Goal: Information Seeking & Learning: Learn about a topic

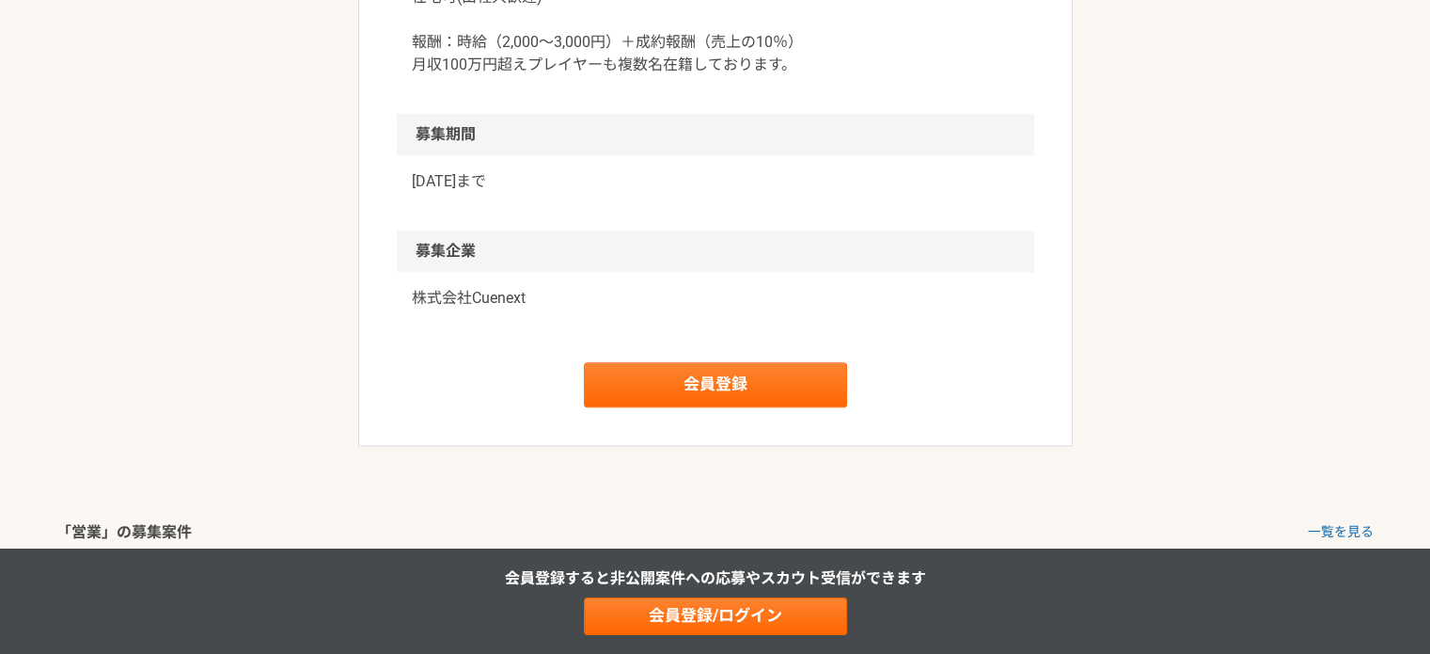
scroll to position [1673, 0]
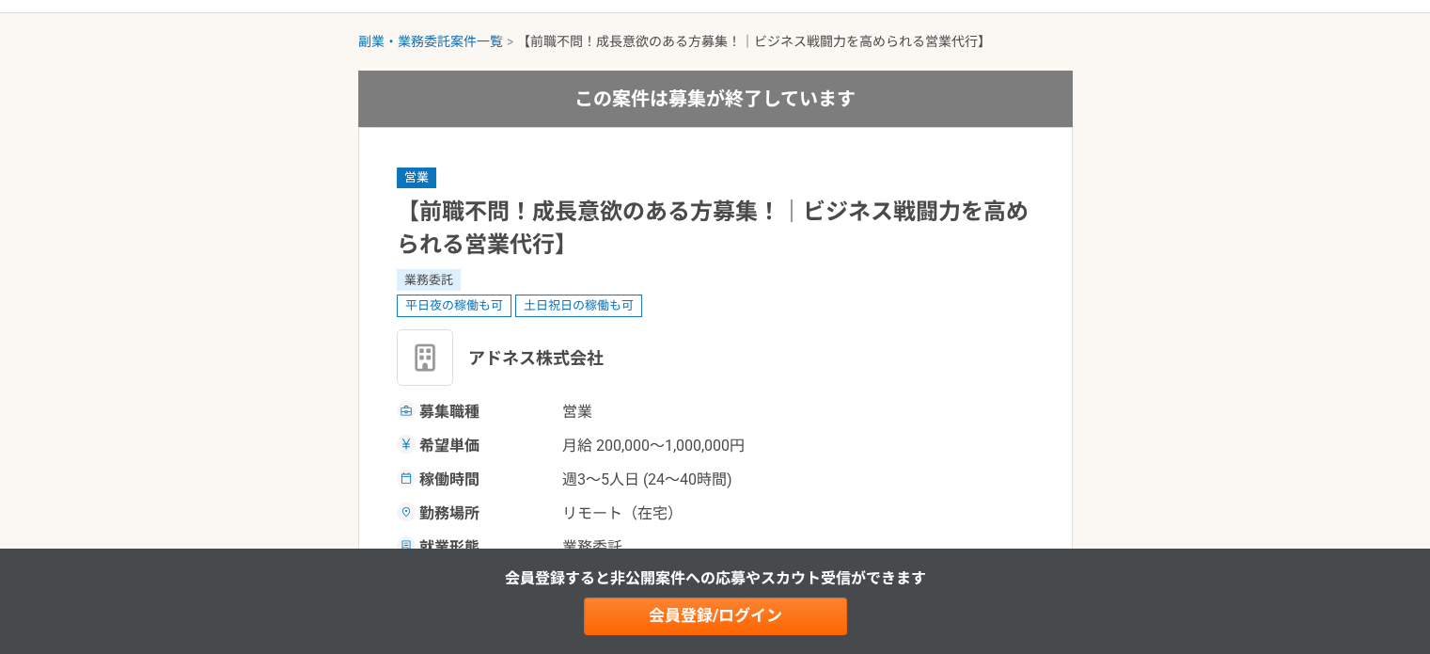
scroll to position [55, 0]
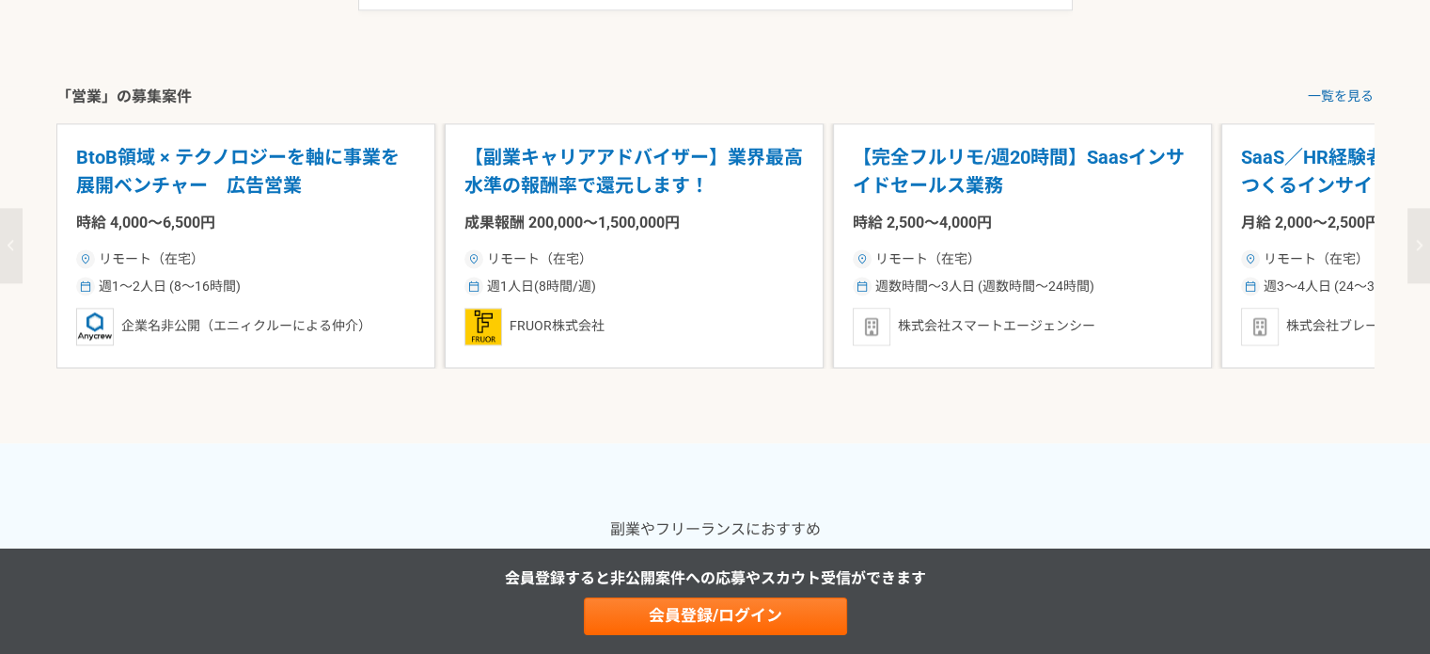
scroll to position [2661, 0]
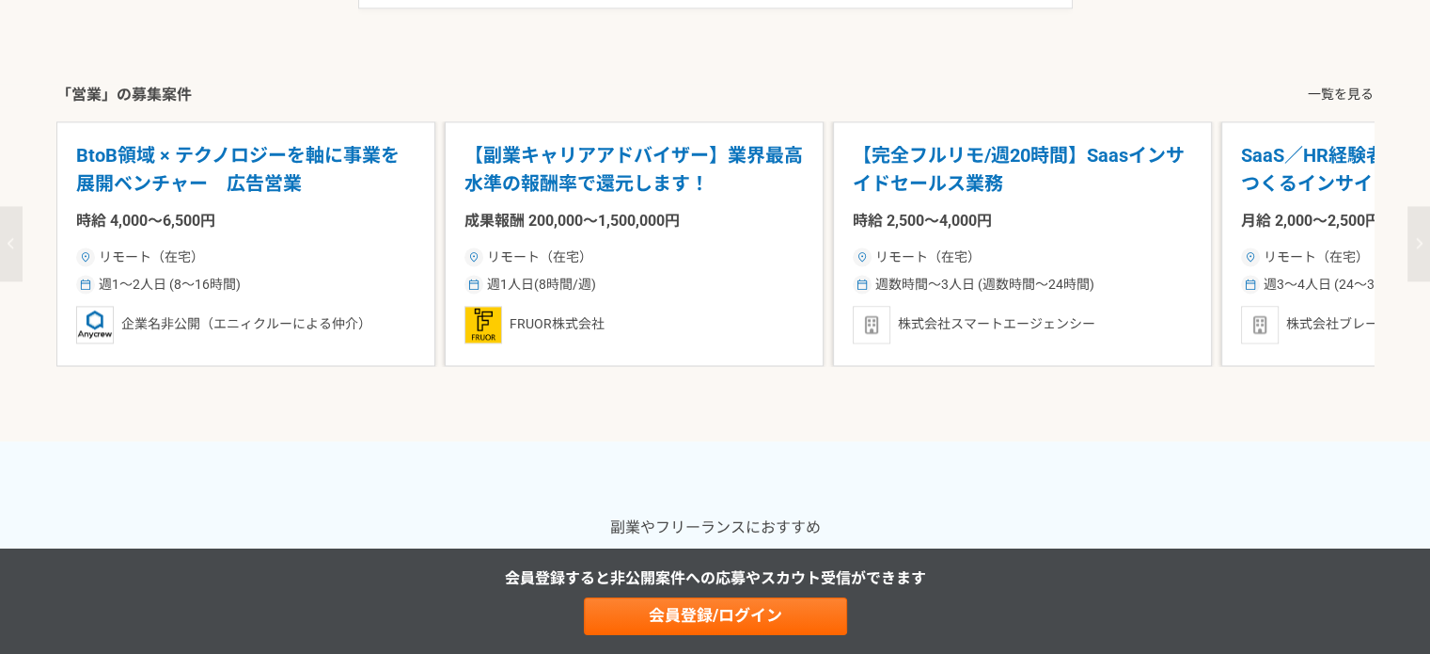
click at [1339, 87] on link "一覧を見る" at bounding box center [1341, 95] width 66 height 20
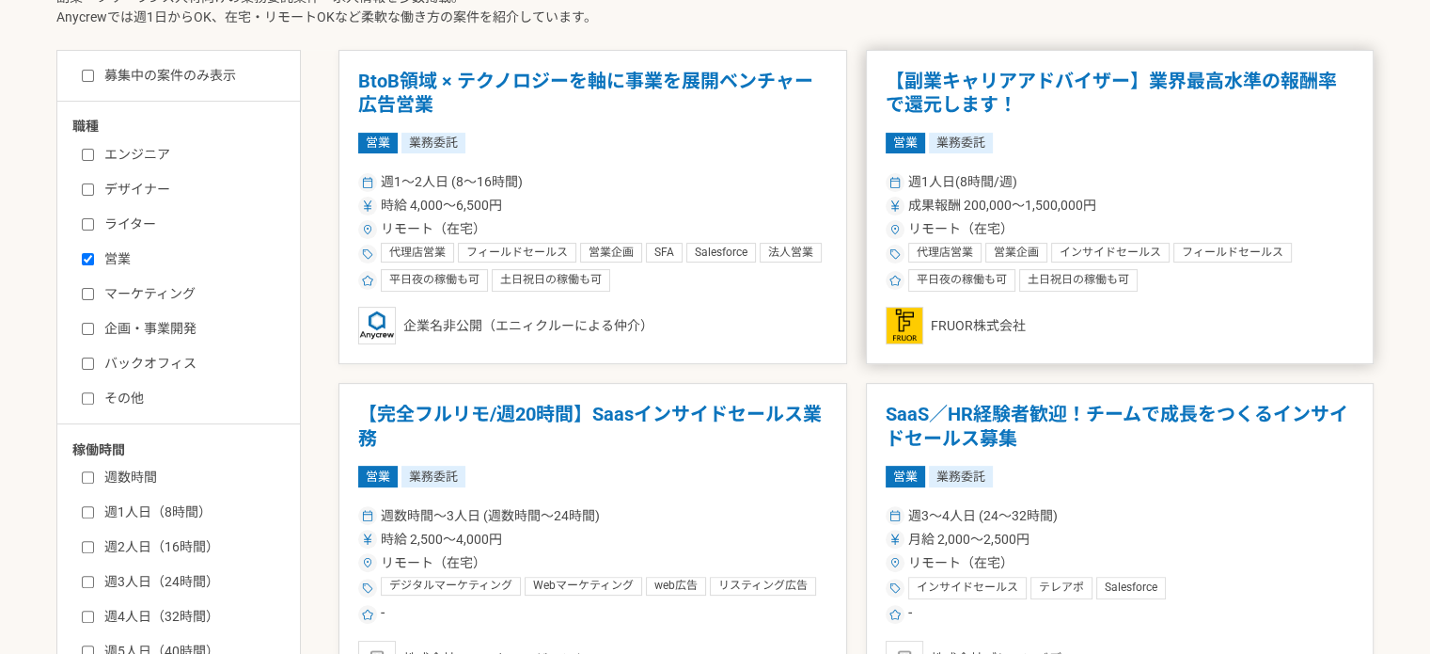
scroll to position [508, 0]
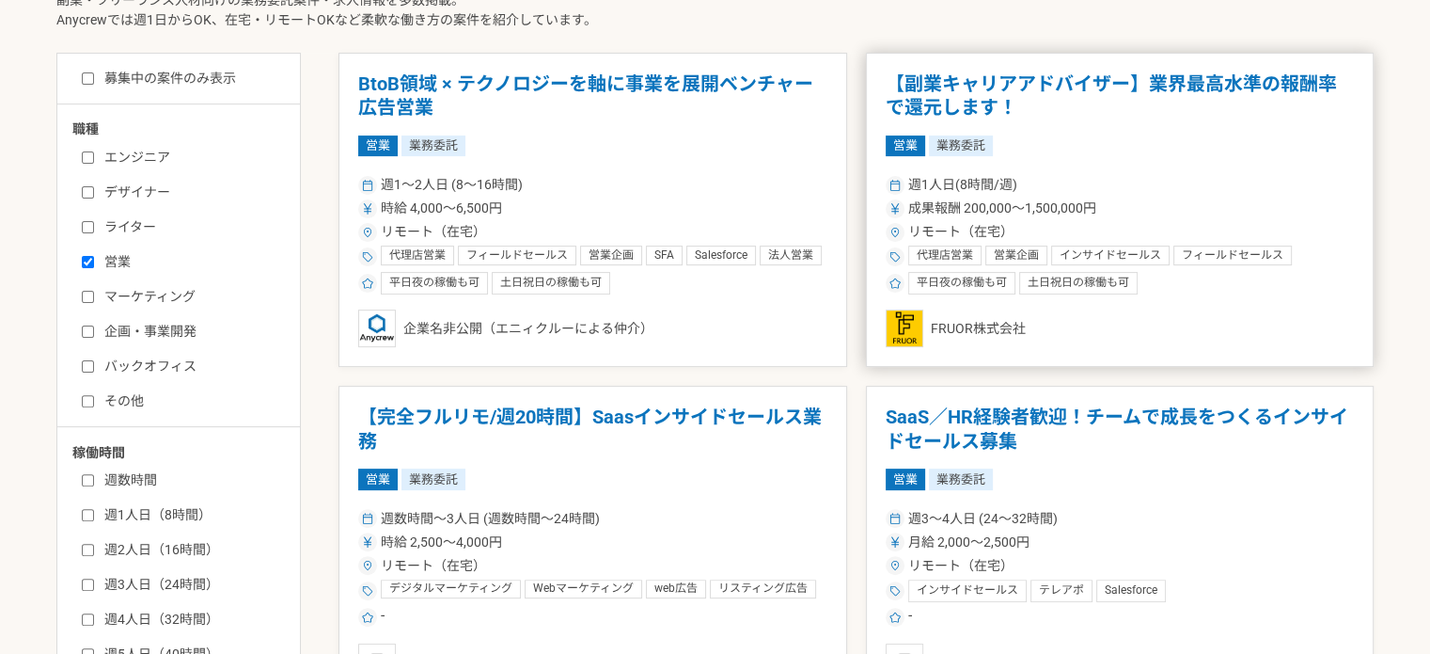
click at [955, 76] on h1 "【副業キャリアアドバイザー】業界最高水準の報酬率で還元します！" at bounding box center [1120, 96] width 469 height 48
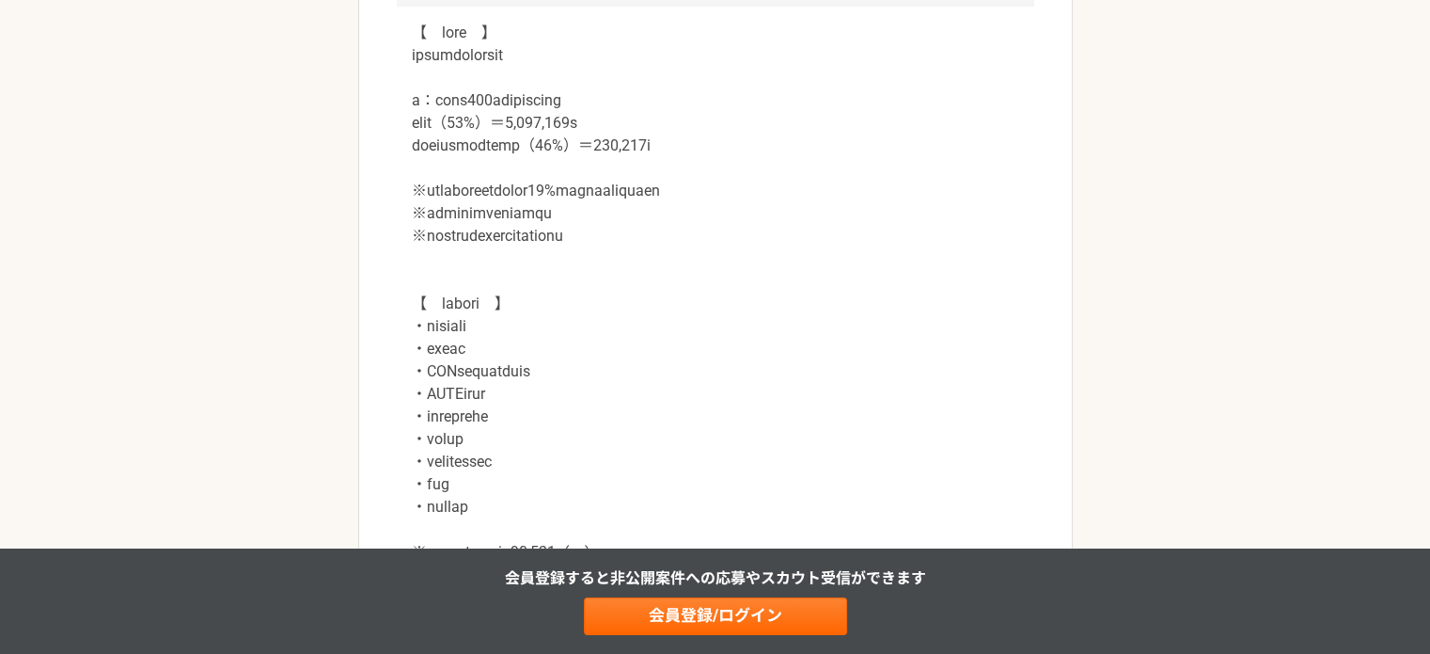
scroll to position [1875, 0]
click at [649, 254] on p at bounding box center [715, 415] width 607 height 790
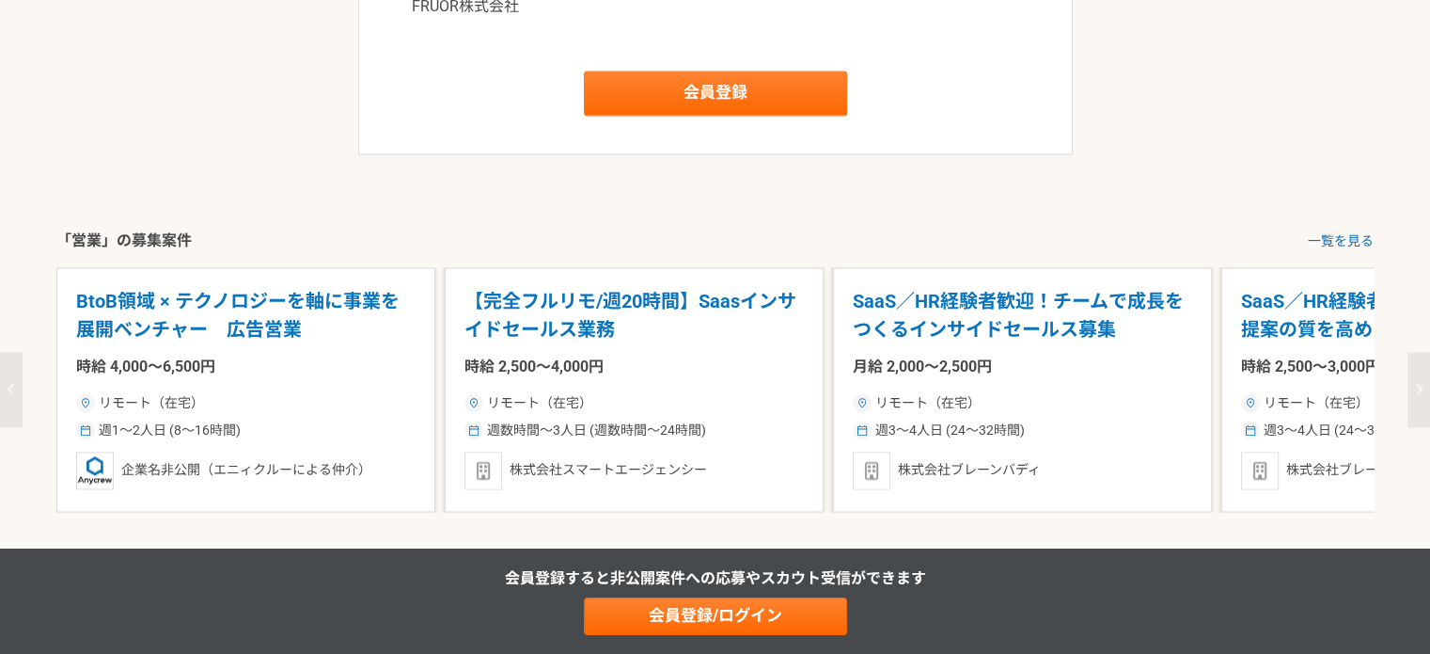
scroll to position [3022, 0]
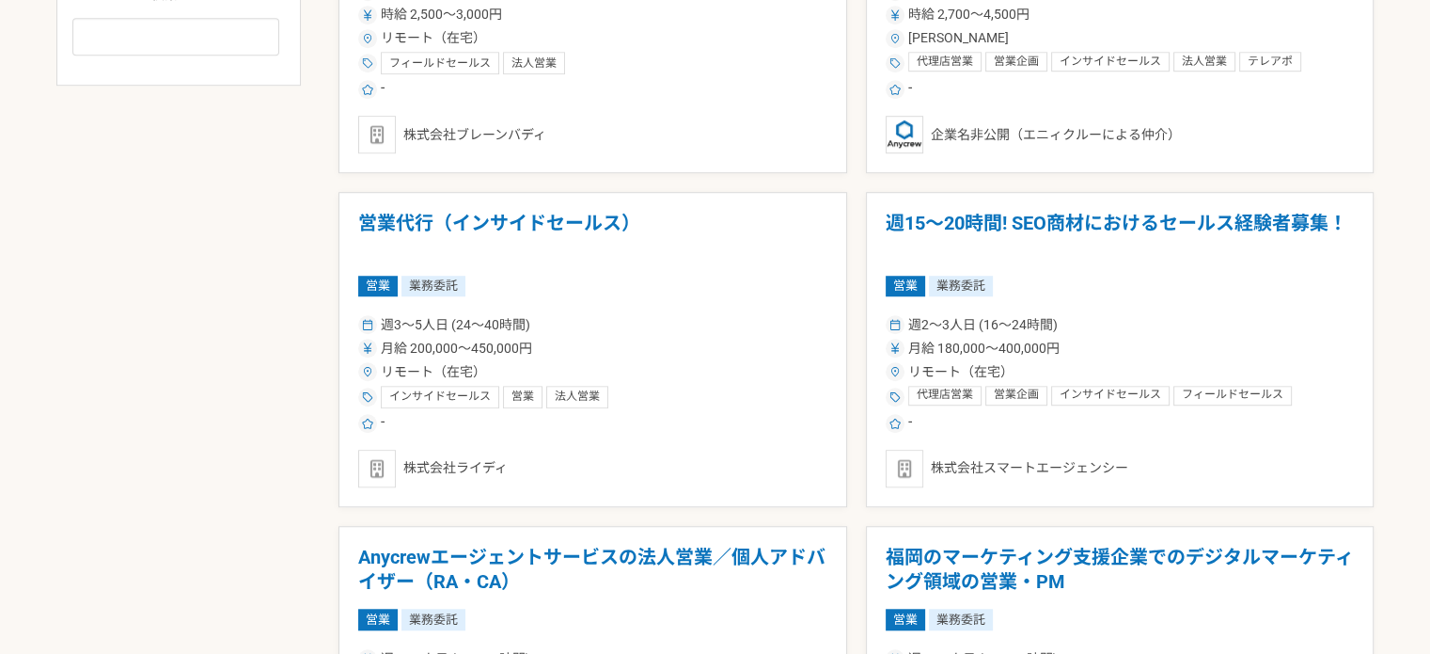
scroll to position [1369, 0]
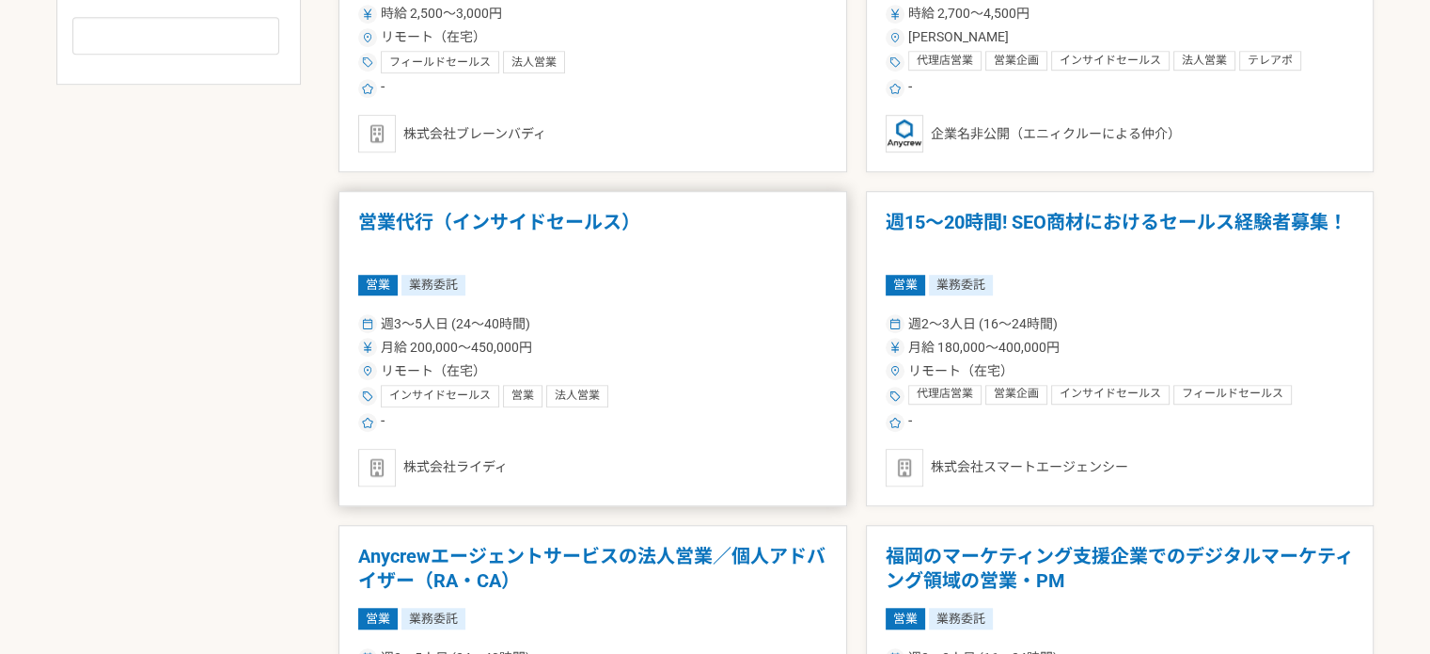
click at [717, 327] on div "週3〜5人日 (24〜40時間)" at bounding box center [592, 324] width 469 height 20
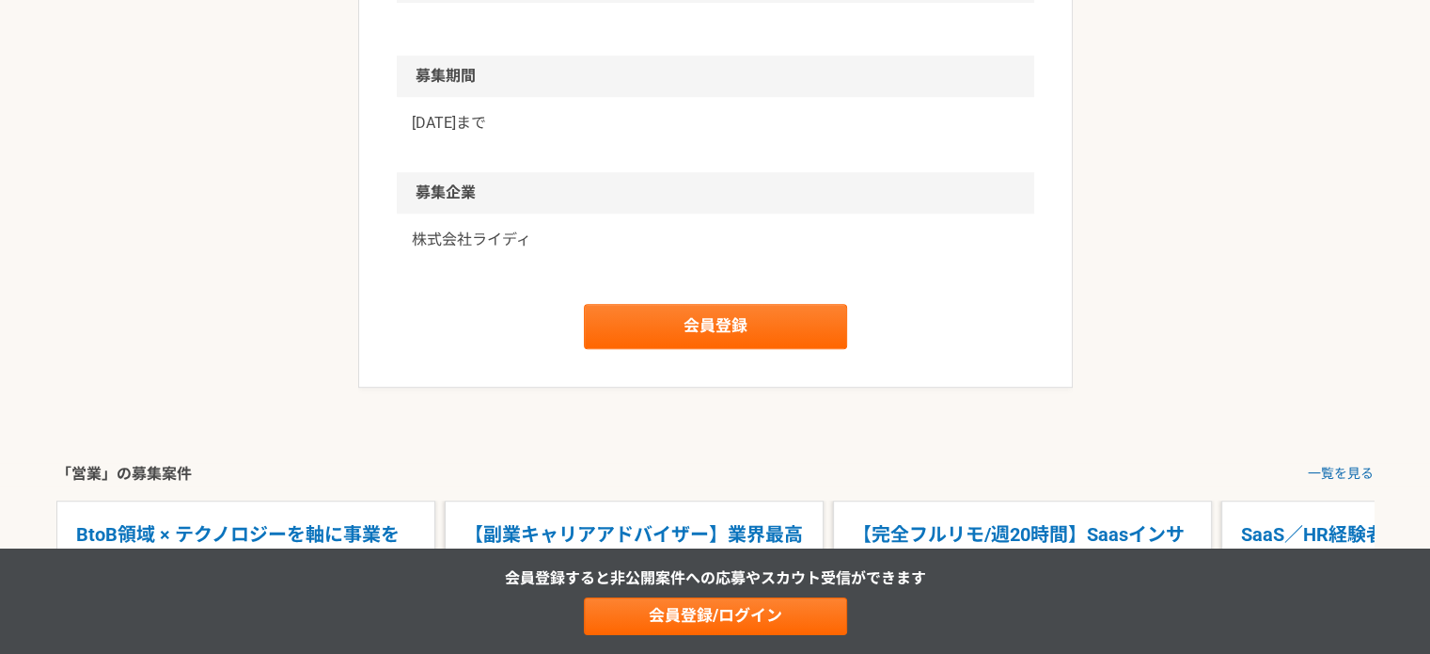
scroll to position [1203, 0]
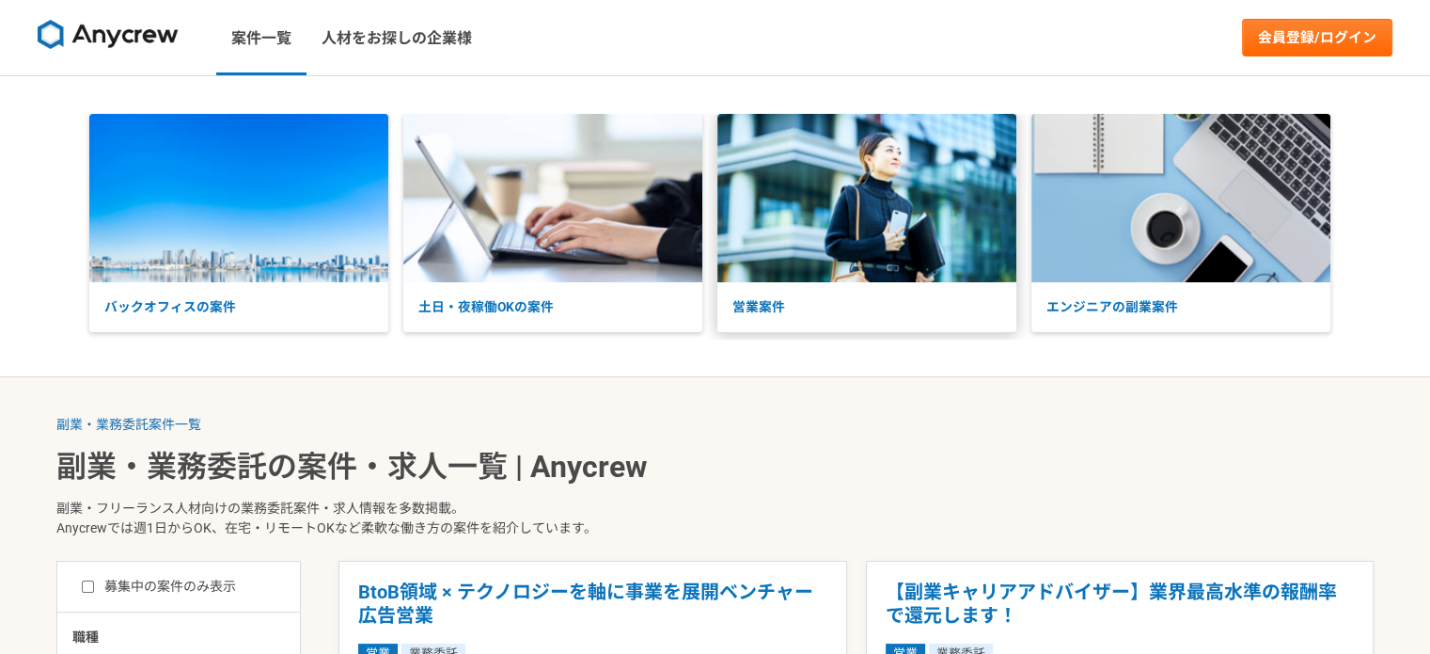
click at [764, 308] on p "営業案件" at bounding box center [867, 307] width 299 height 50
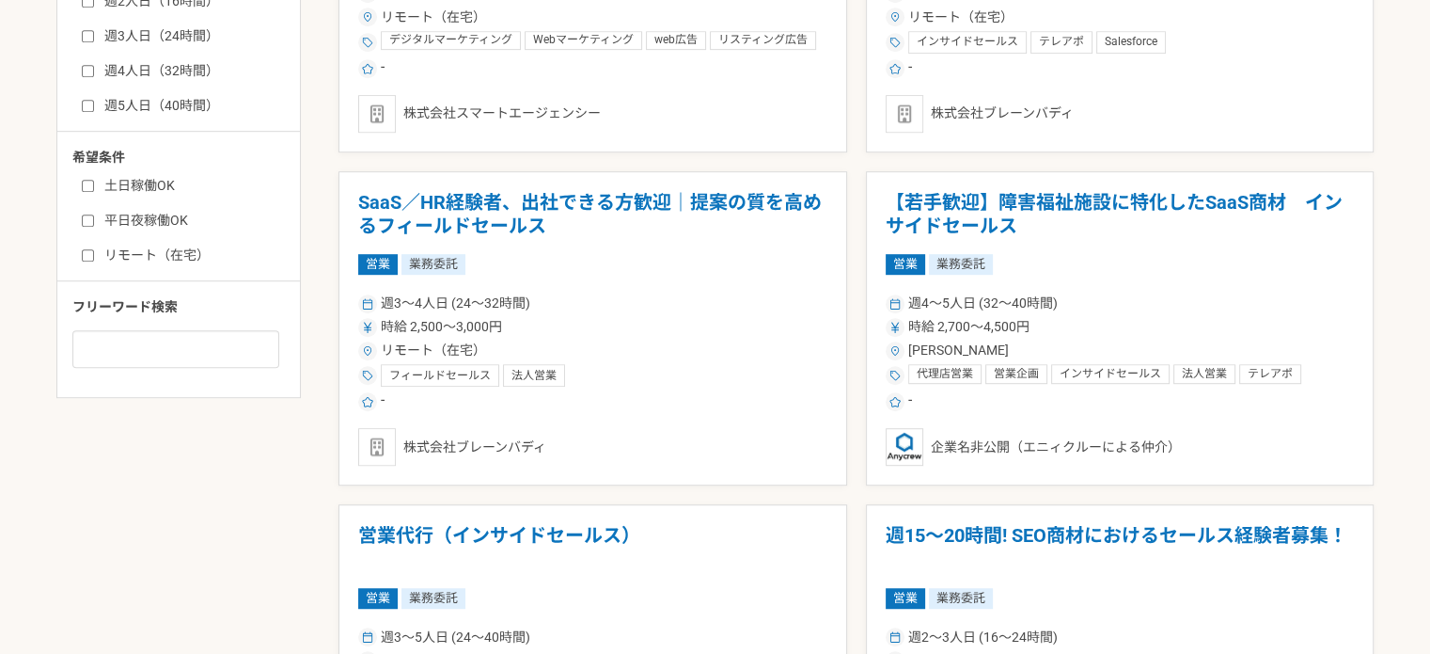
scroll to position [1057, 0]
click at [87, 254] on input "リモート（在宅）" at bounding box center [88, 254] width 12 height 12
checkbox input "true"
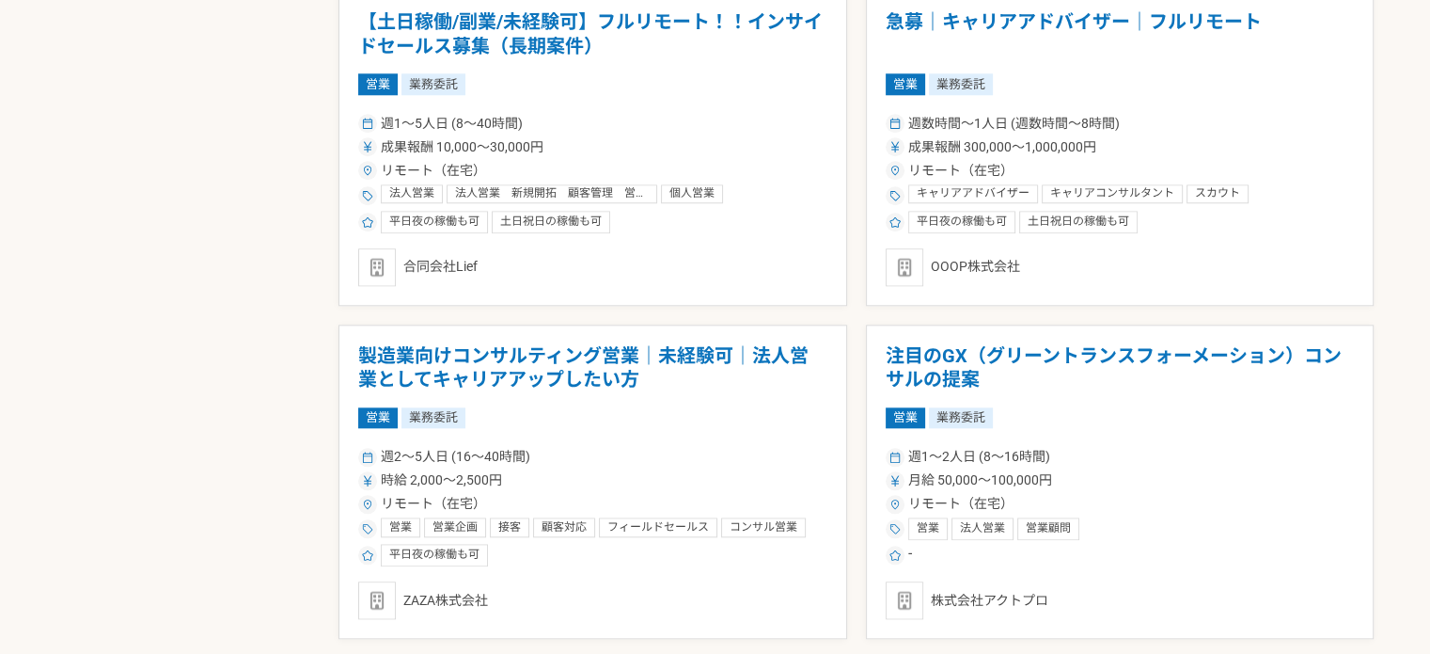
scroll to position [1907, 0]
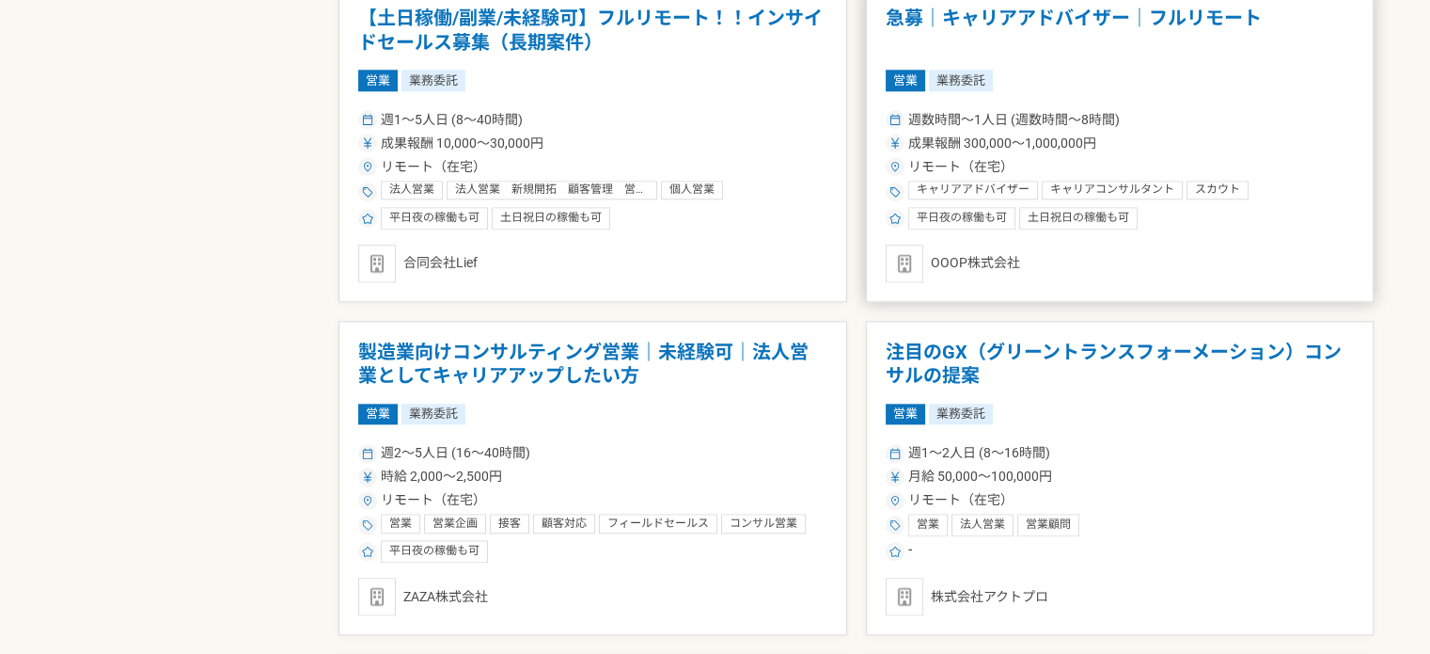
click at [1150, 71] on div "営業 業務委託" at bounding box center [1120, 80] width 469 height 21
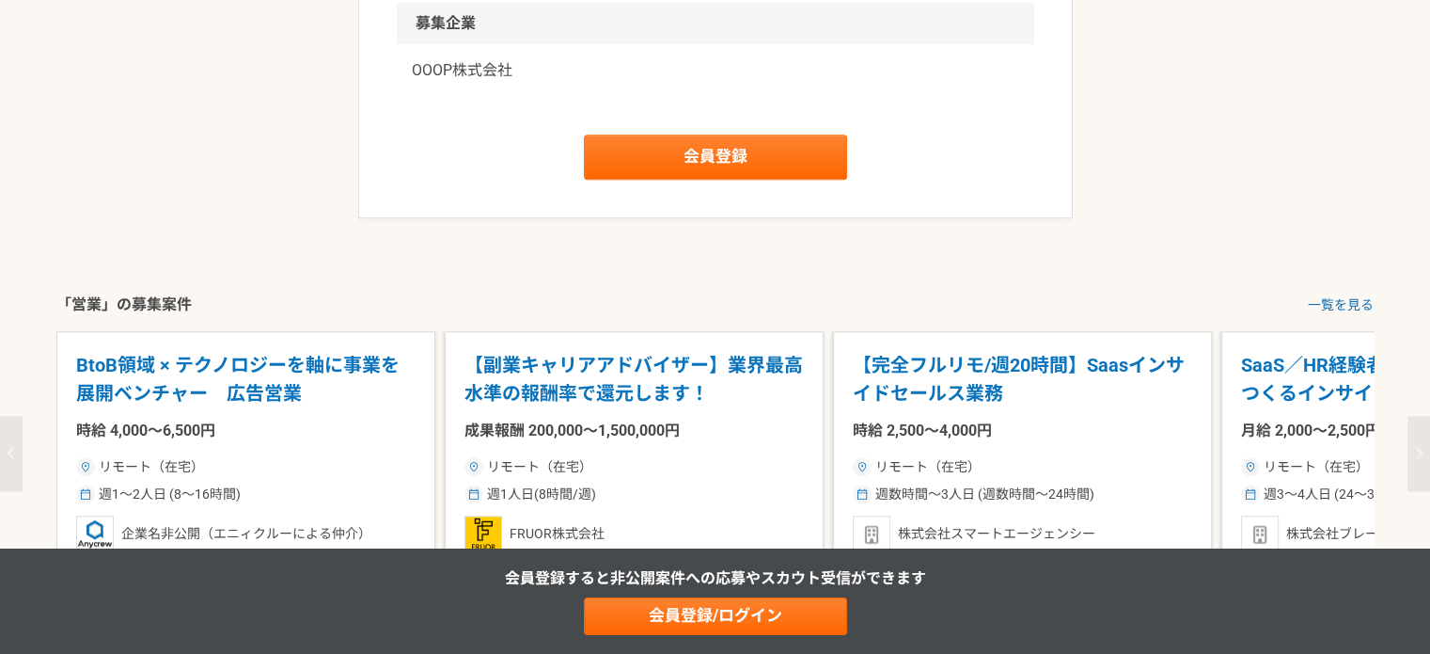
scroll to position [1802, 0]
